Goal: Find specific page/section: Find specific page/section

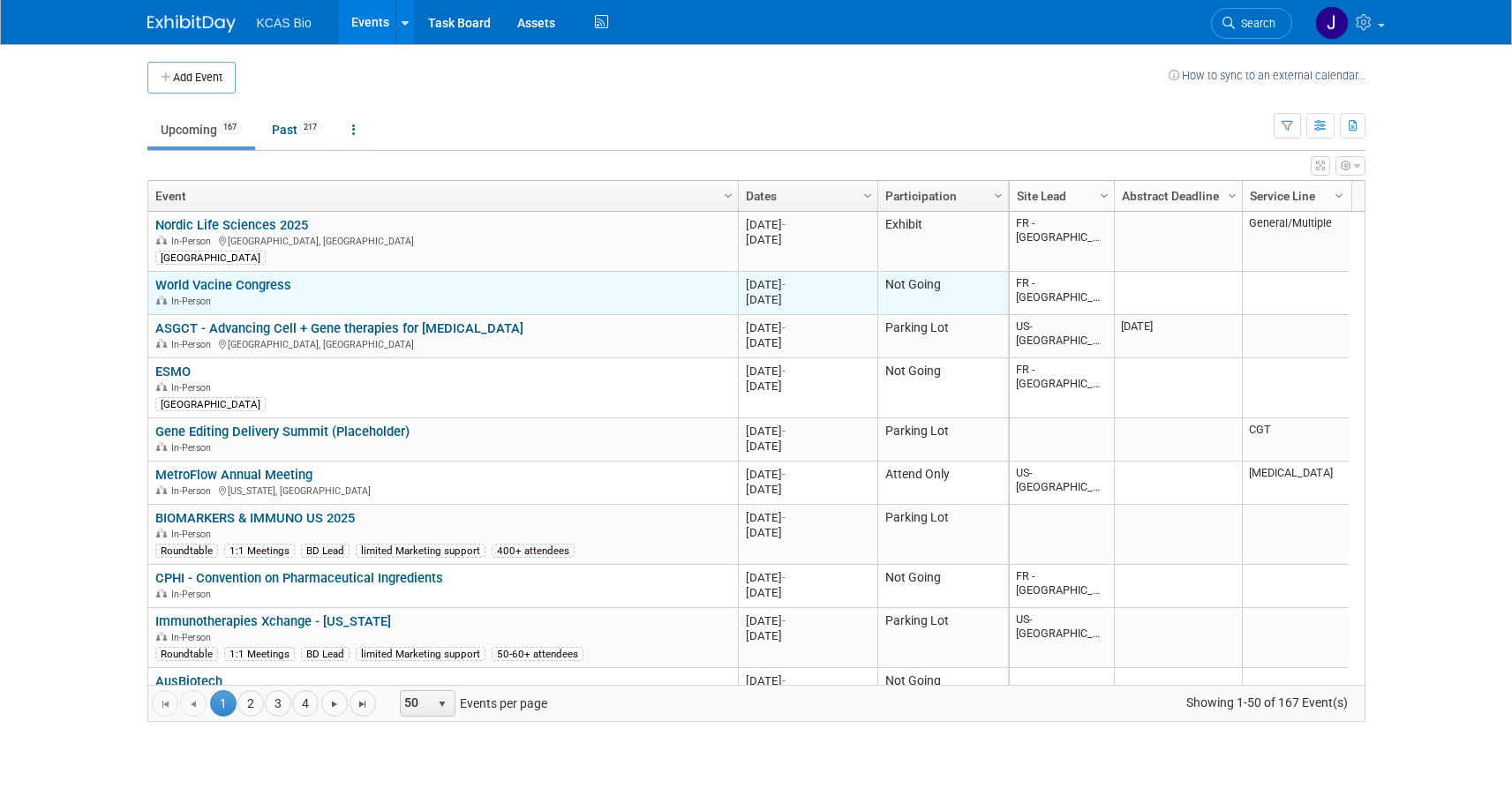
scroll to position [1376, 0]
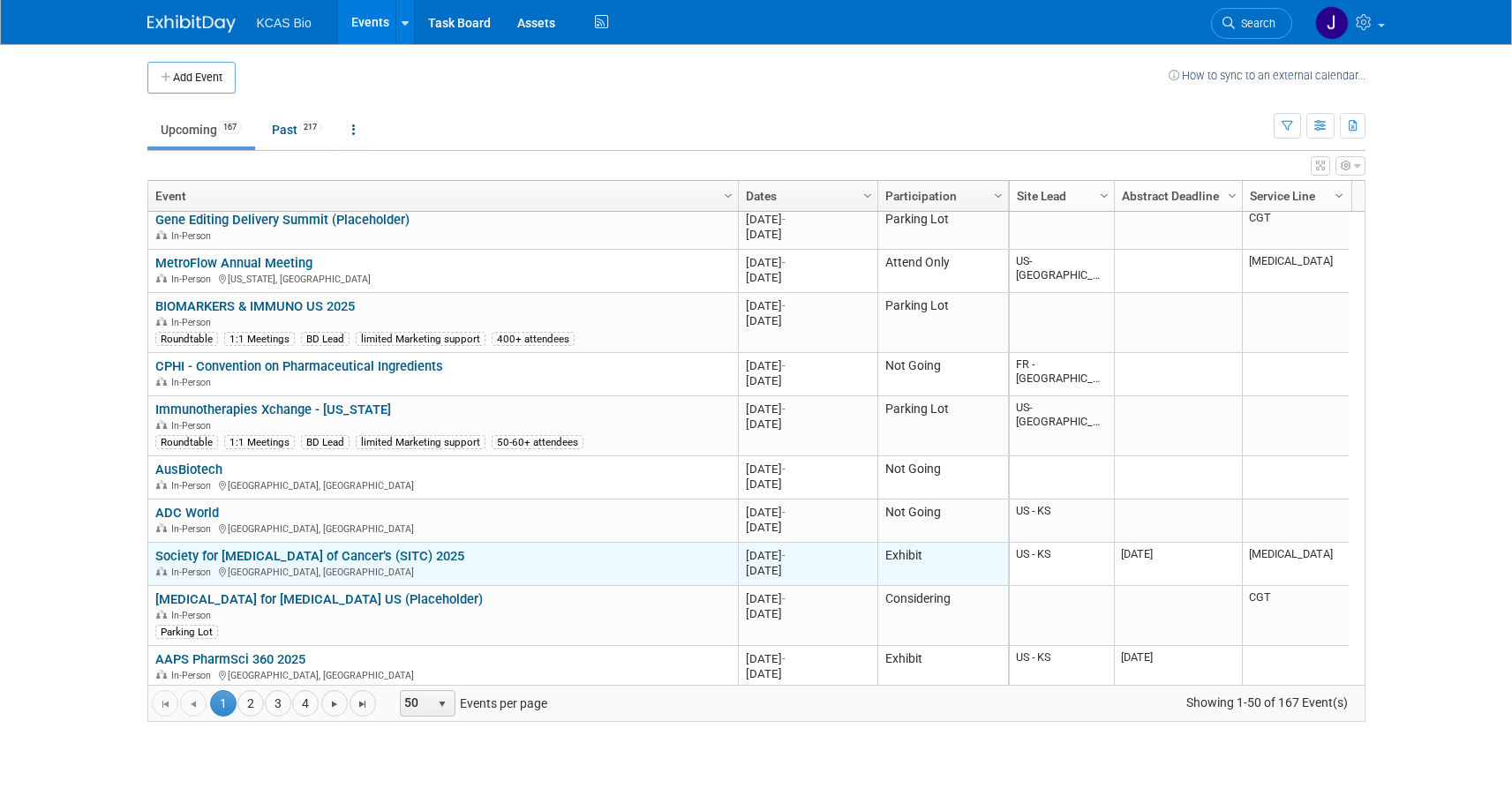
click at [408, 553] on link "Society for [MEDICAL_DATA] of Cancer’s (SITC) 2025" at bounding box center [310, 556] width 309 height 16
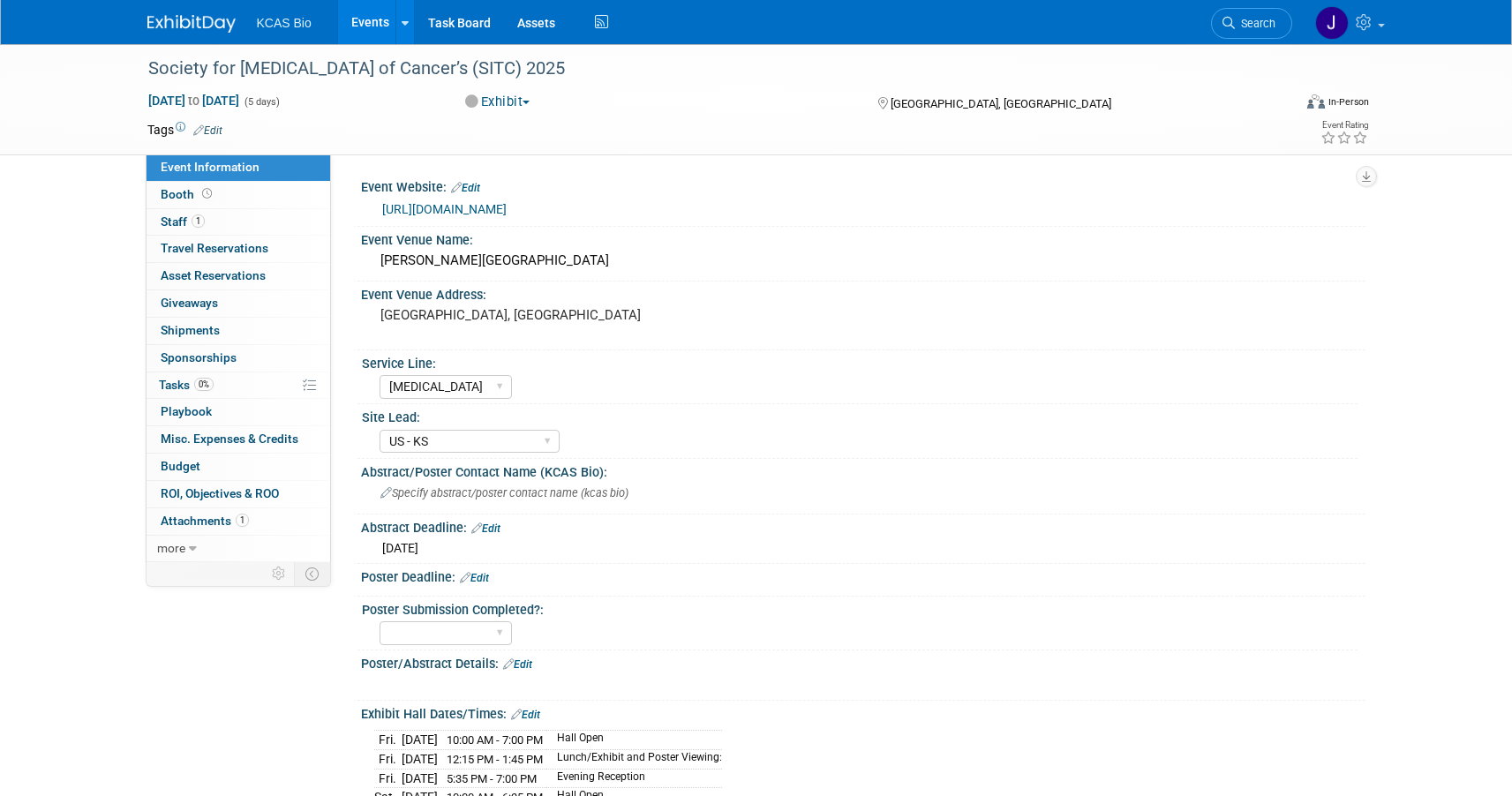
select select "[MEDICAL_DATA]"
select select "US - KS"
click at [1238, 22] on span "Search" at bounding box center [1255, 23] width 41 height 14
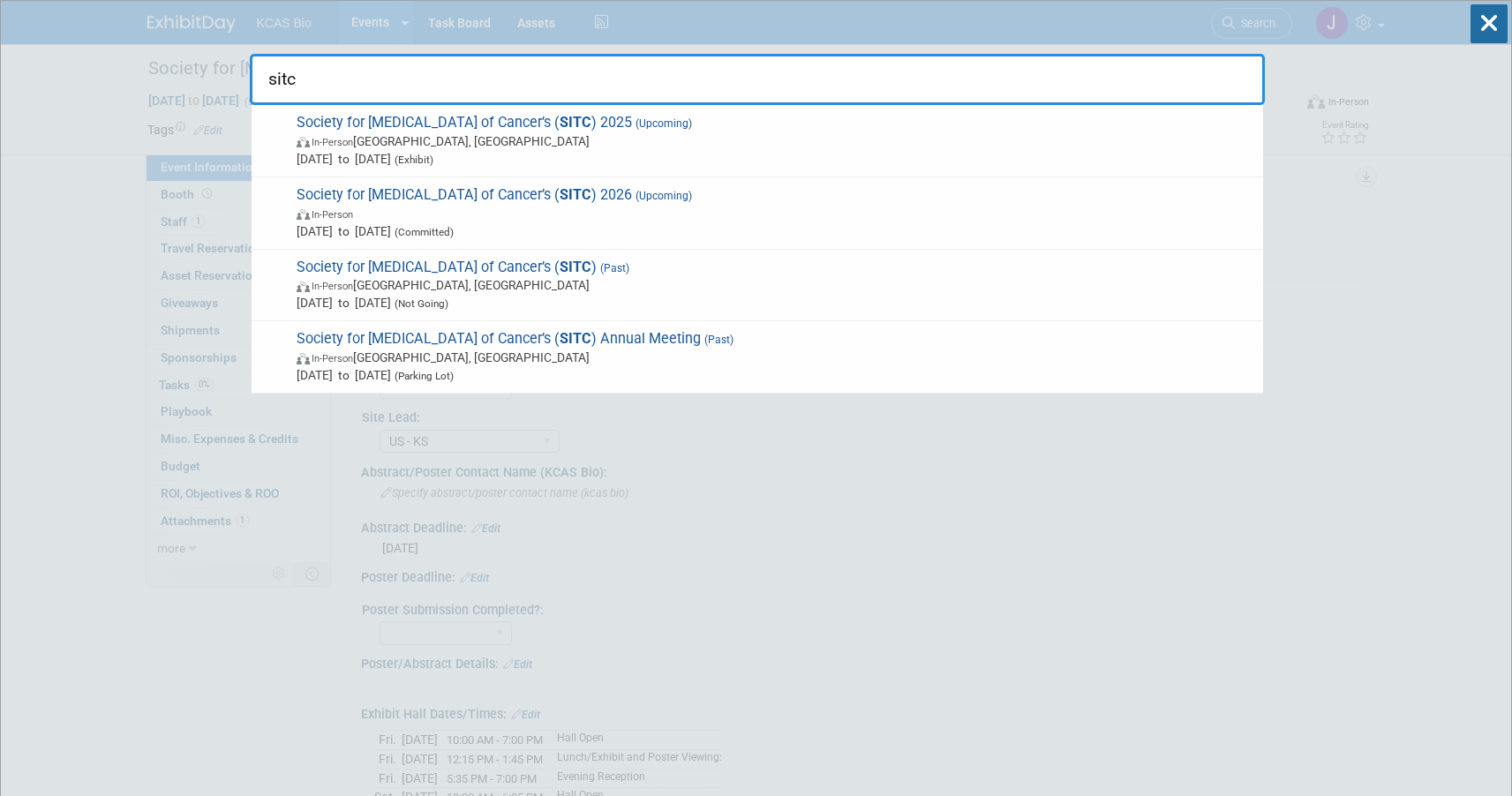
type input "sitc"
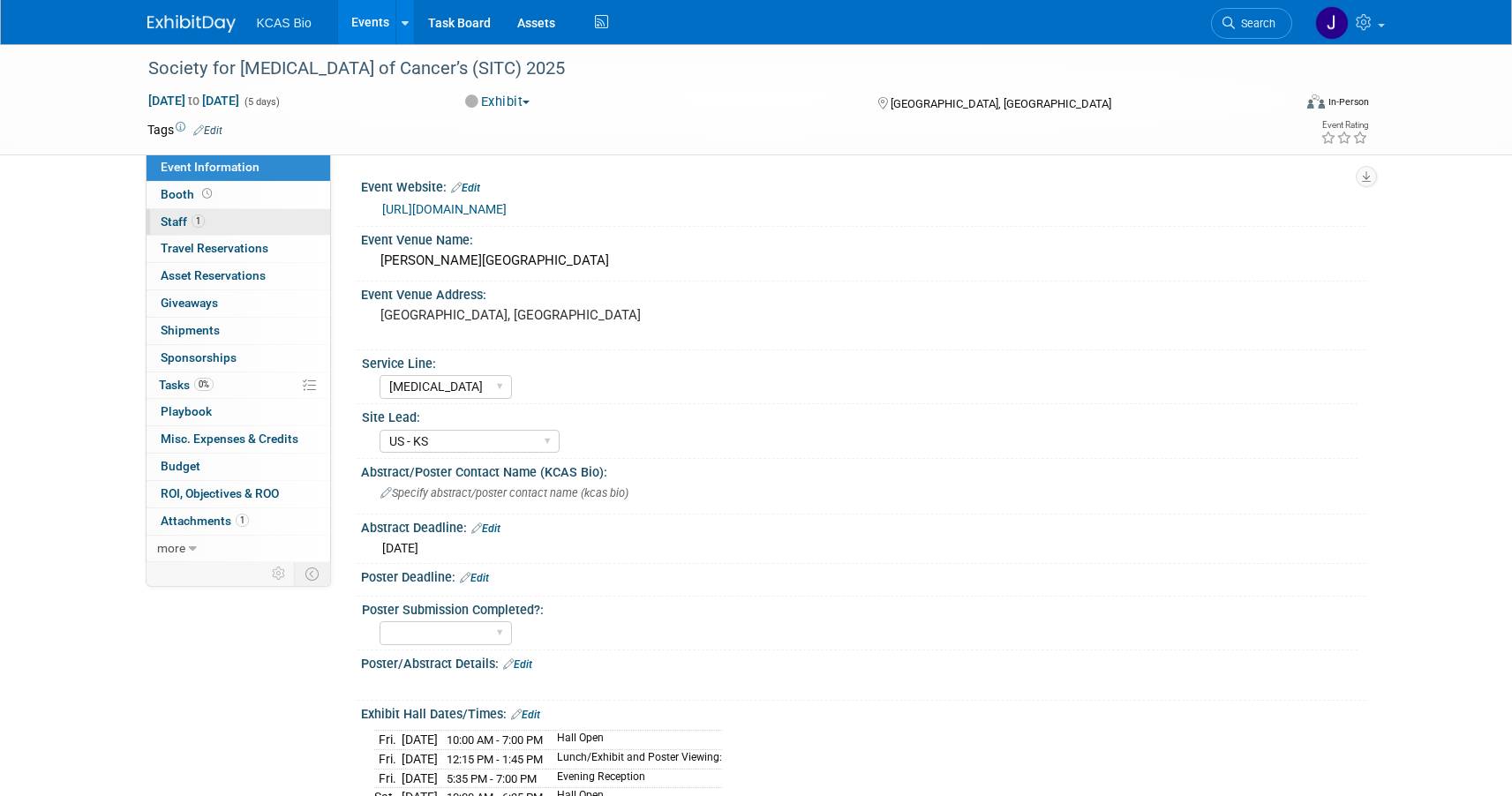
click at [211, 218] on link "1 Staff 1" at bounding box center [238, 222] width 184 height 26
